Goal: Navigation & Orientation: Find specific page/section

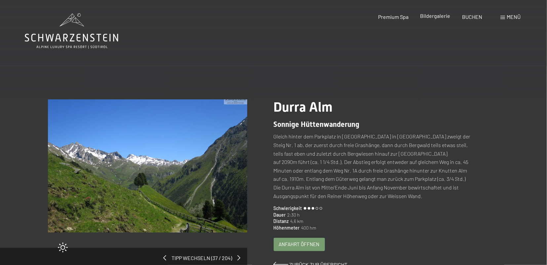
click at [442, 17] on span "Bildergalerie" at bounding box center [436, 16] width 30 height 6
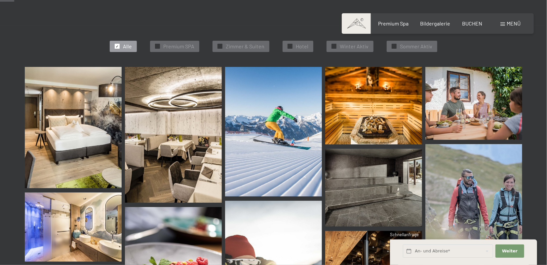
scroll to position [140, 0]
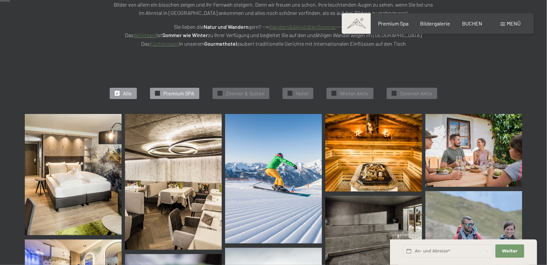
click at [189, 92] on span "Premium SPA" at bounding box center [178, 93] width 31 height 7
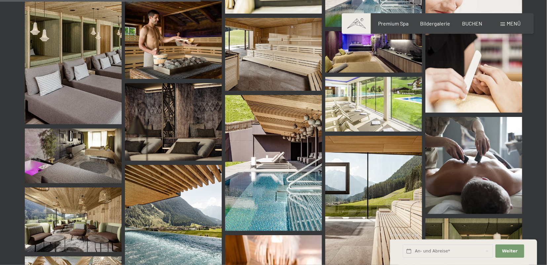
scroll to position [0, 0]
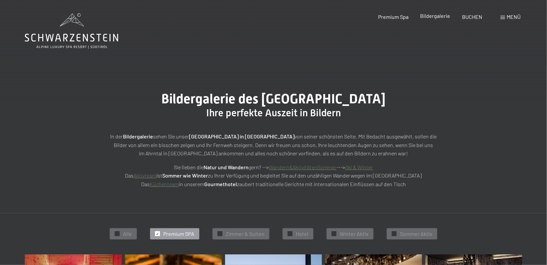
click at [444, 17] on span "Bildergalerie" at bounding box center [436, 16] width 30 height 6
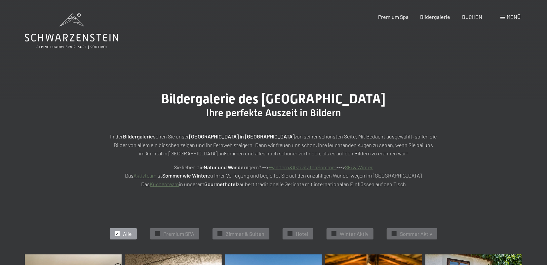
click at [299, 227] on div "✓ Alle ✓ Premium SPA ✓ [PERSON_NAME] & Suiten ✓ Hotel ✓ Winter Aktiv ✓ [PERSON_…" at bounding box center [274, 233] width 564 height 41
click at [297, 230] on span "Hotel" at bounding box center [302, 233] width 13 height 7
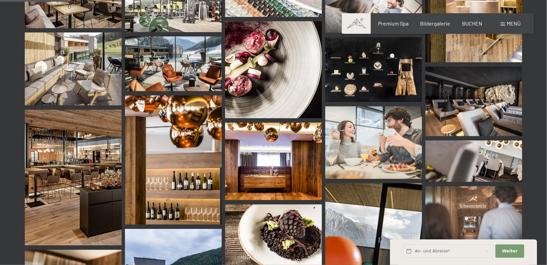
scroll to position [26, 0]
